Goal: Information Seeking & Learning: Learn about a topic

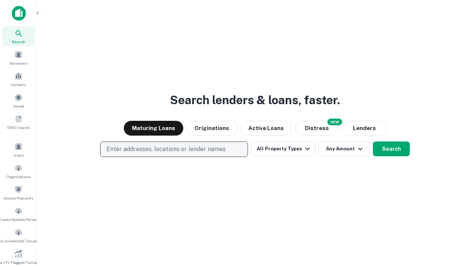
click at [174, 149] on p "Enter addresses, locations or lender names" at bounding box center [165, 149] width 119 height 9
type input "**********"
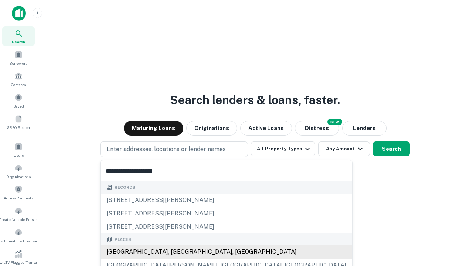
click at [177, 252] on div "[GEOGRAPHIC_DATA], [GEOGRAPHIC_DATA], [GEOGRAPHIC_DATA]" at bounding box center [227, 252] width 252 height 13
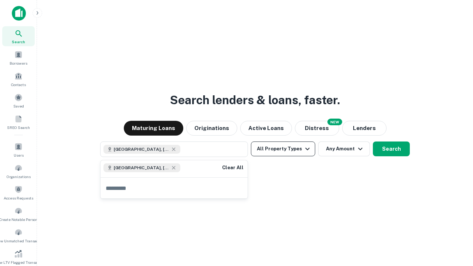
click at [283, 149] on button "All Property Types" at bounding box center [283, 149] width 64 height 15
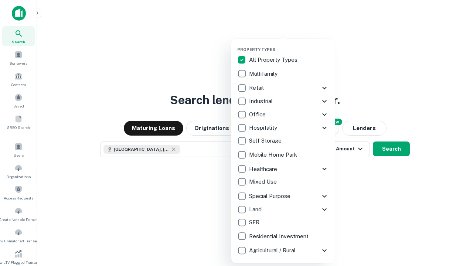
click at [289, 45] on button "button" at bounding box center [289, 45] width 104 height 0
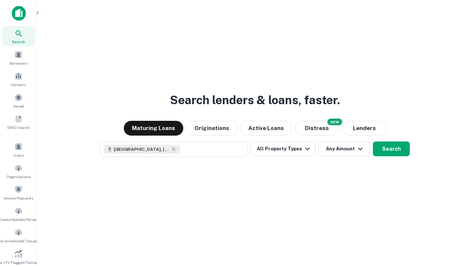
scroll to position [4, 89]
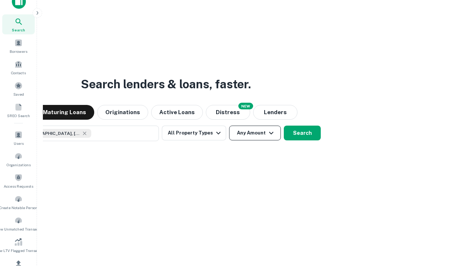
click at [229, 126] on button "Any Amount" at bounding box center [255, 133] width 52 height 15
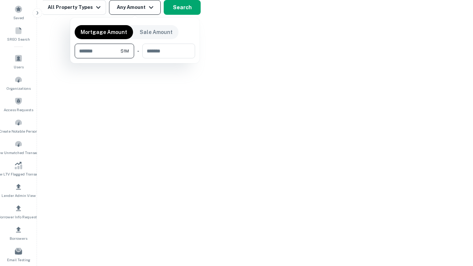
type input "*******"
click at [135, 58] on button "button" at bounding box center [135, 58] width 121 height 0
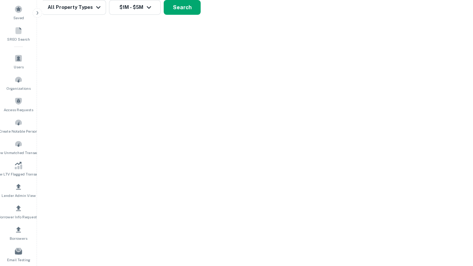
scroll to position [12, 0]
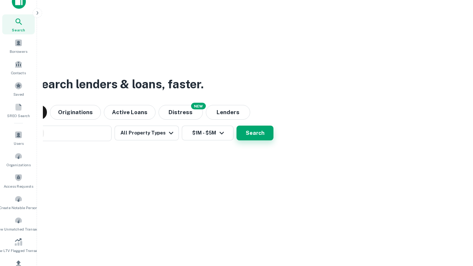
click at [237, 126] on button "Search" at bounding box center [255, 133] width 37 height 15
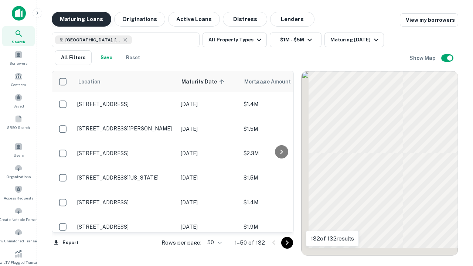
click at [81, 19] on button "Maturing Loans" at bounding box center [82, 19] width 60 height 15
